Goal: Check status

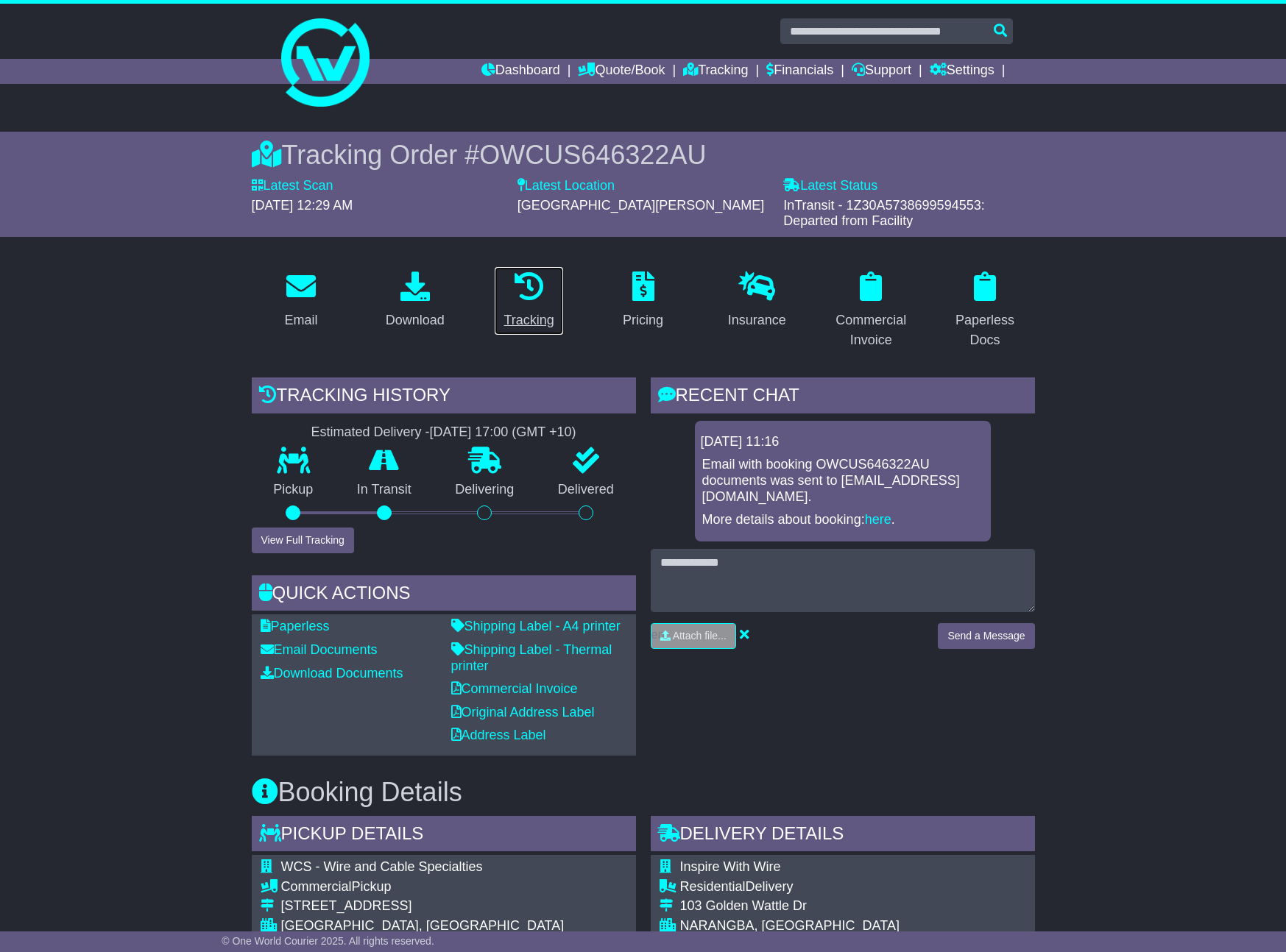
click at [530, 323] on div "Tracking" at bounding box center [528, 320] width 50 height 20
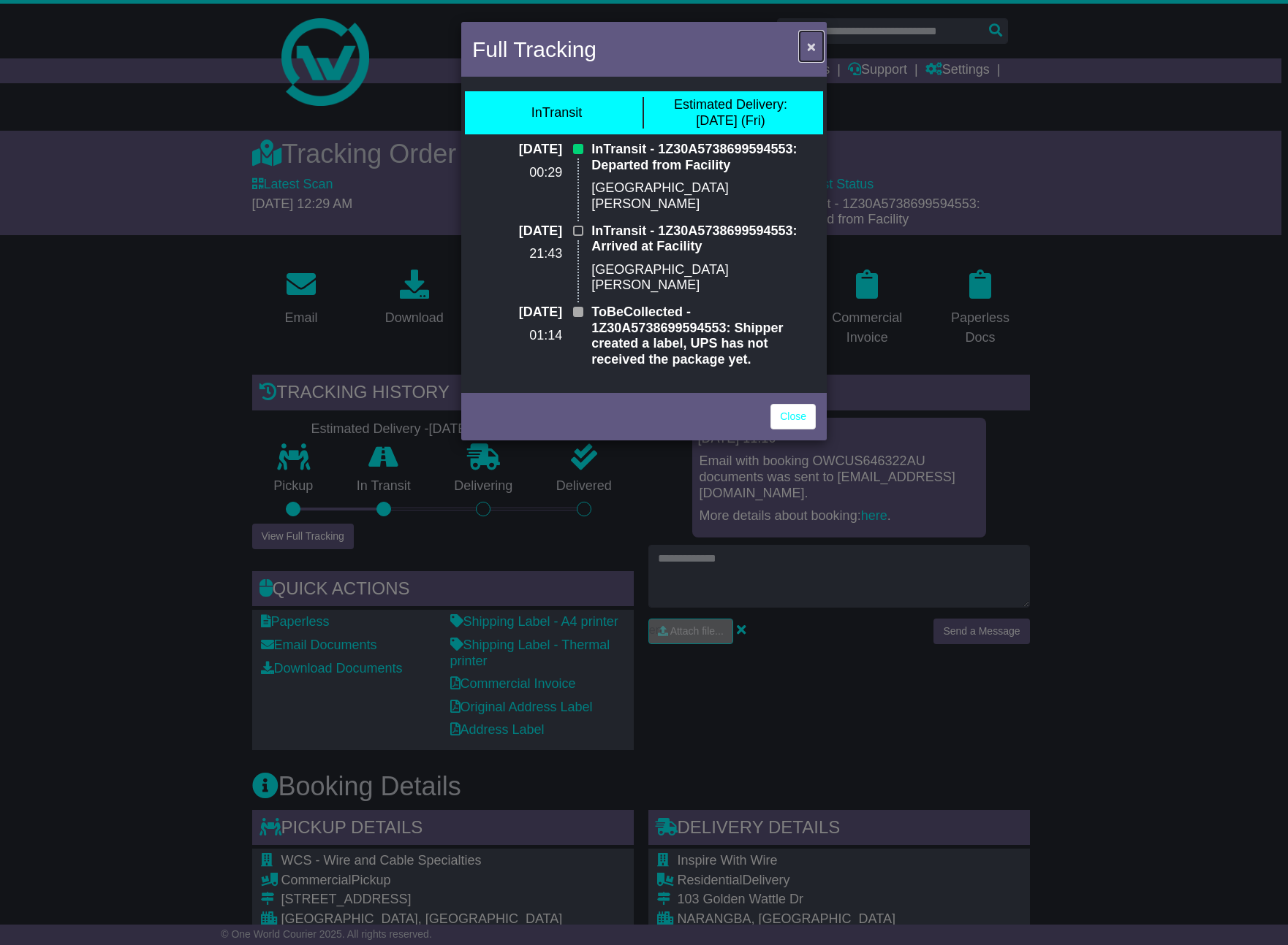
click at [811, 48] on span "×" at bounding box center [812, 46] width 9 height 17
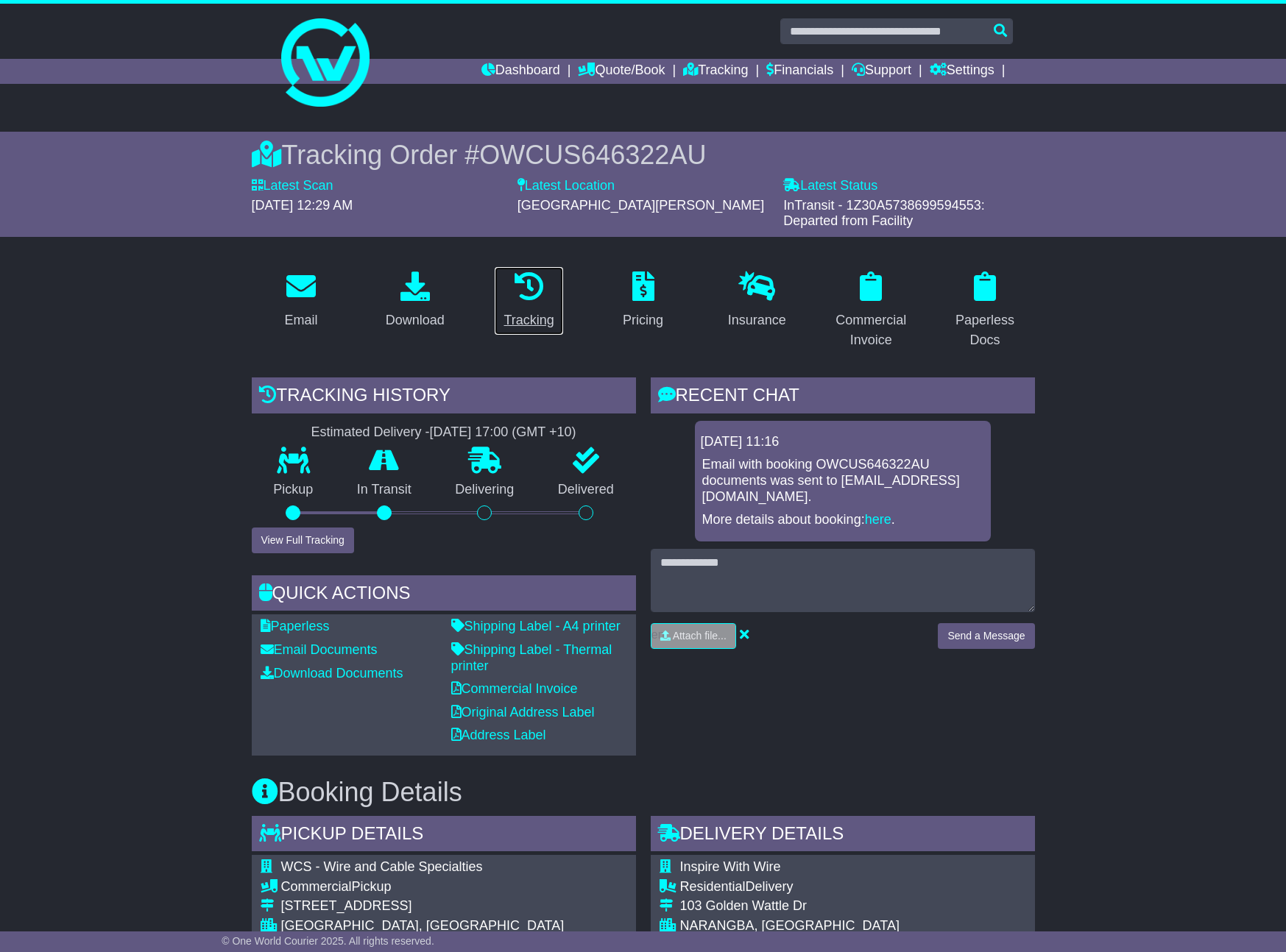
scroll to position [389, 0]
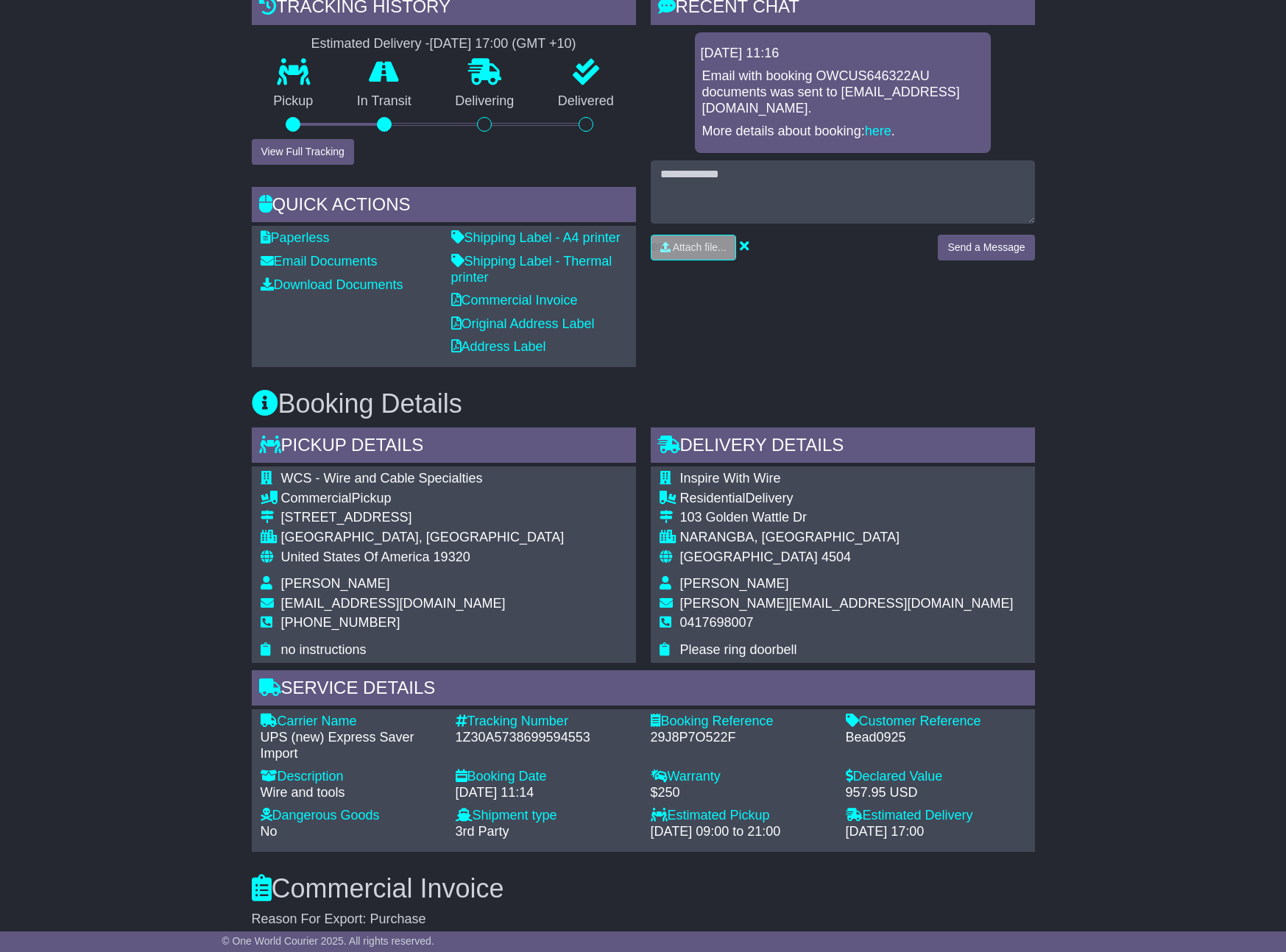
click at [526, 737] on div "1Z30A5738699594553" at bounding box center [545, 738] width 180 height 16
copy div "1Z30A5738699594553"
